Goal: Task Accomplishment & Management: Manage account settings

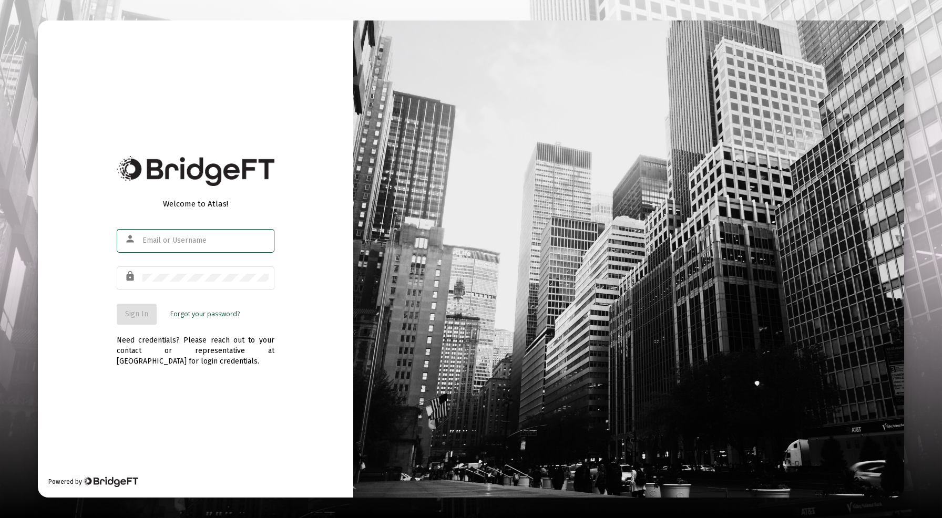
type input "[PERSON_NAME][EMAIL_ADDRESS][DOMAIN_NAME]"
click at [80, 282] on div "Welcome to Atlas! person [PERSON_NAME][EMAIL_ADDRESS][DOMAIN_NAME] lock Sign In…" at bounding box center [195, 258] width 315 height 477
click at [139, 317] on span "Sign In" at bounding box center [136, 314] width 23 height 9
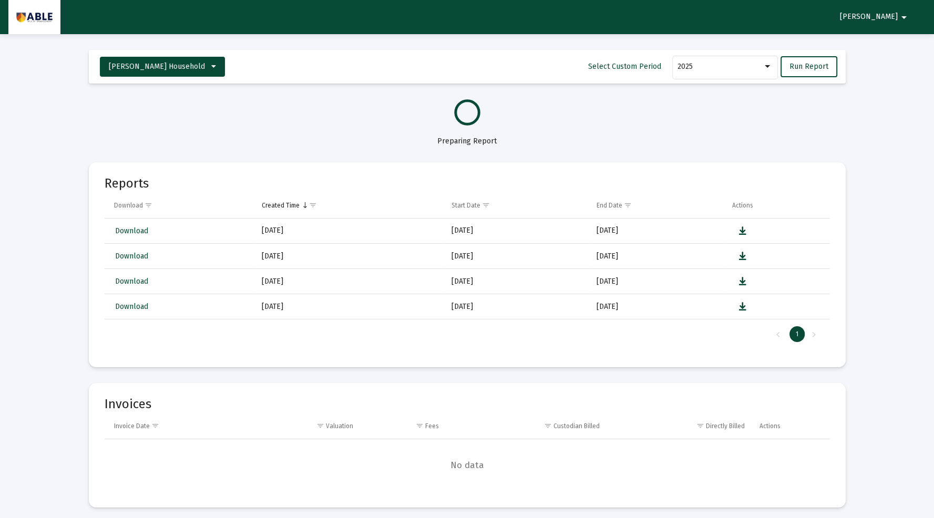
select select "View all"
